Goal: Find specific page/section: Find specific page/section

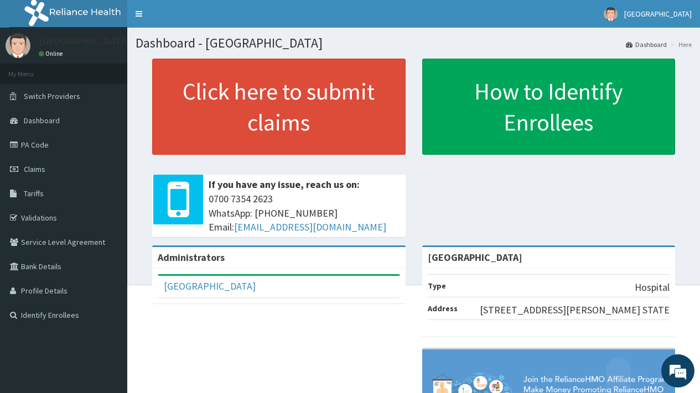
click at [53, 29] on div "Meridian Hospital Online" at bounding box center [63, 46] width 127 height 36
click at [41, 145] on link "PA Code" at bounding box center [63, 145] width 127 height 24
